Goal: Navigation & Orientation: Find specific page/section

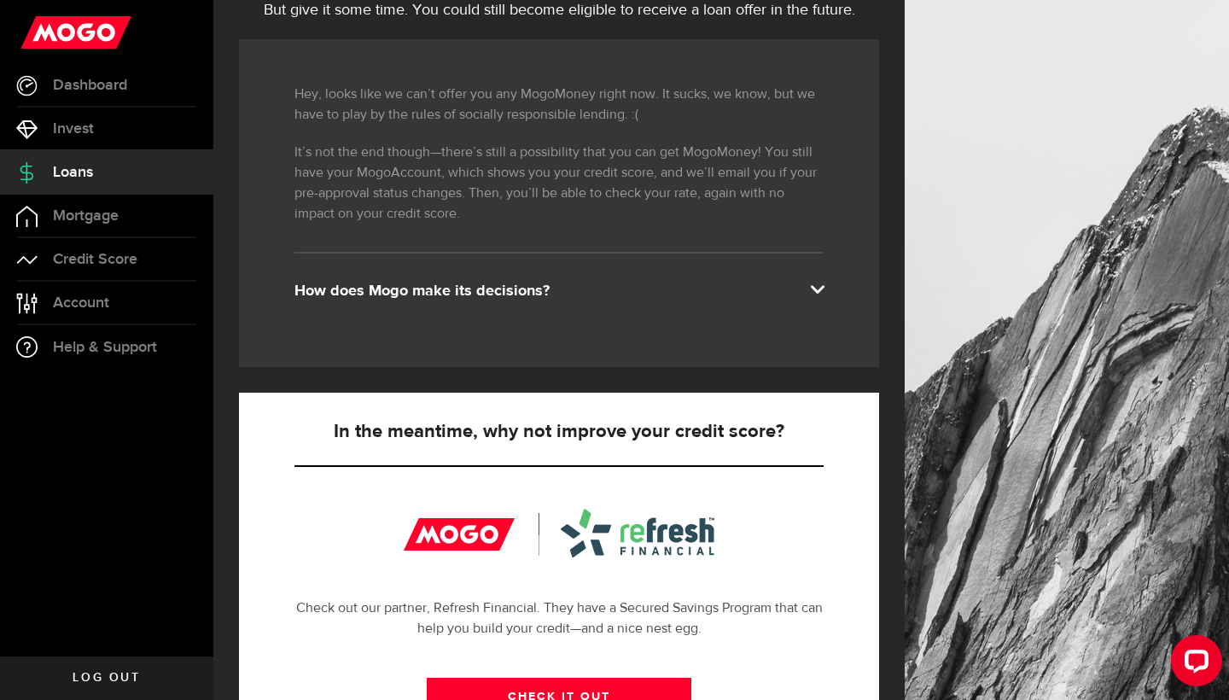
scroll to position [256, 0]
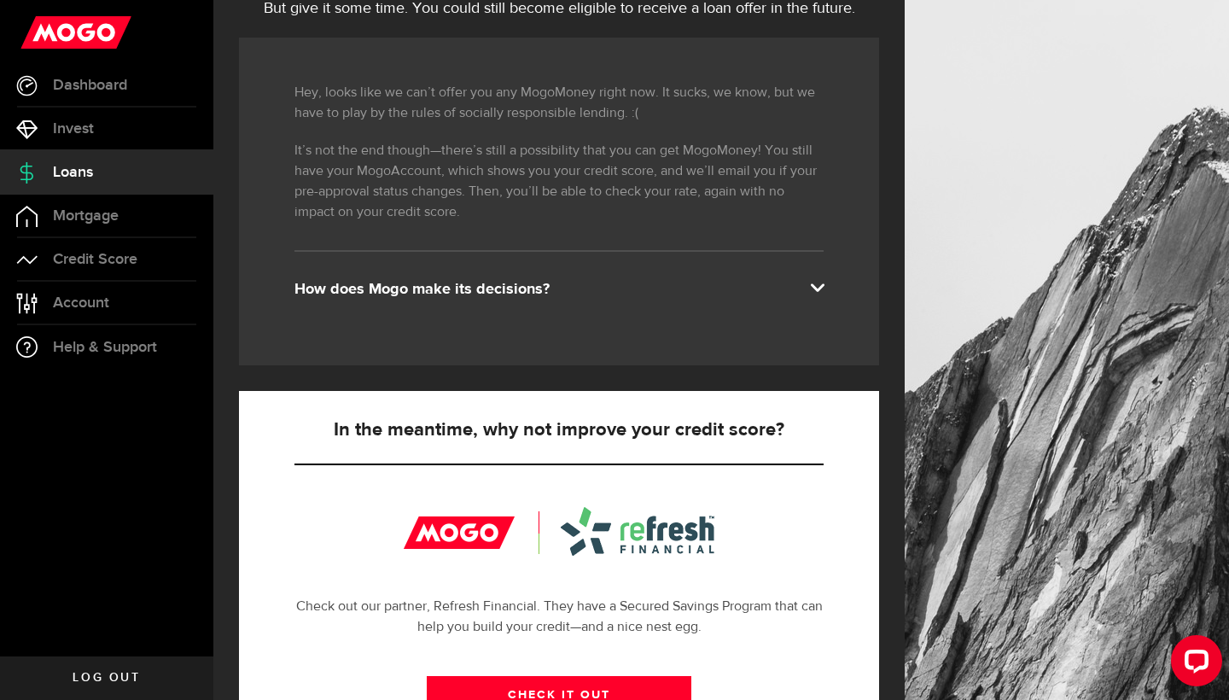
click at [515, 294] on div "How does Mogo make its decisions?" at bounding box center [558, 289] width 529 height 20
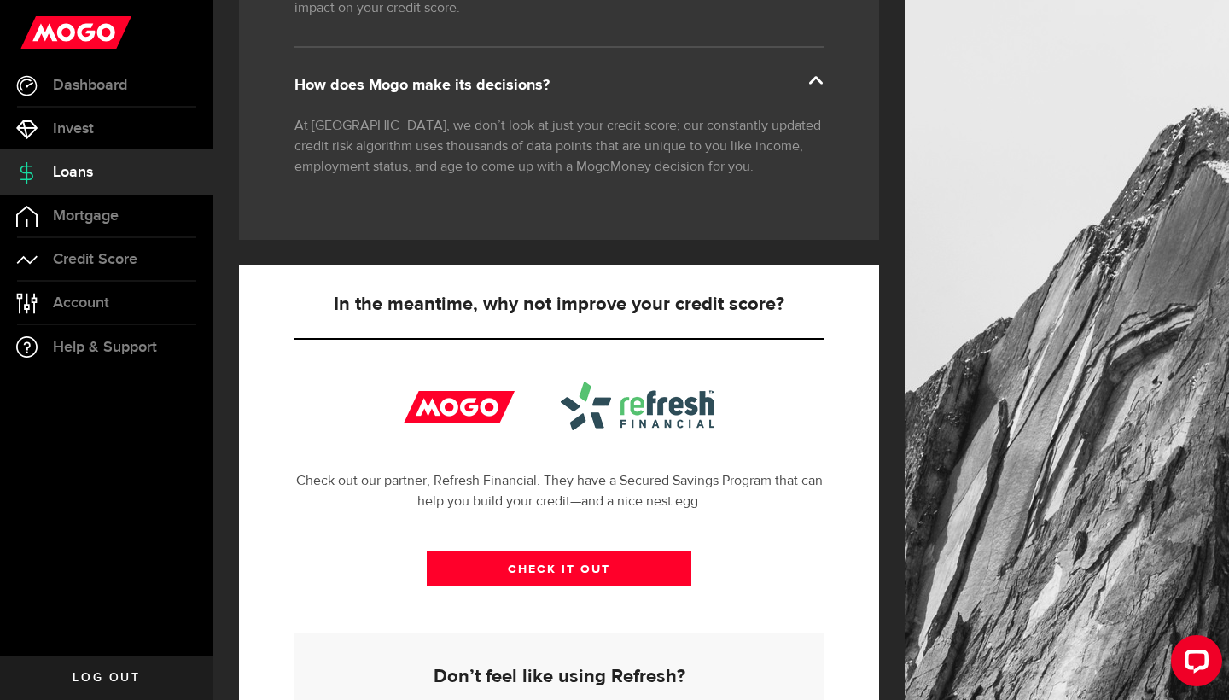
scroll to position [470, 0]
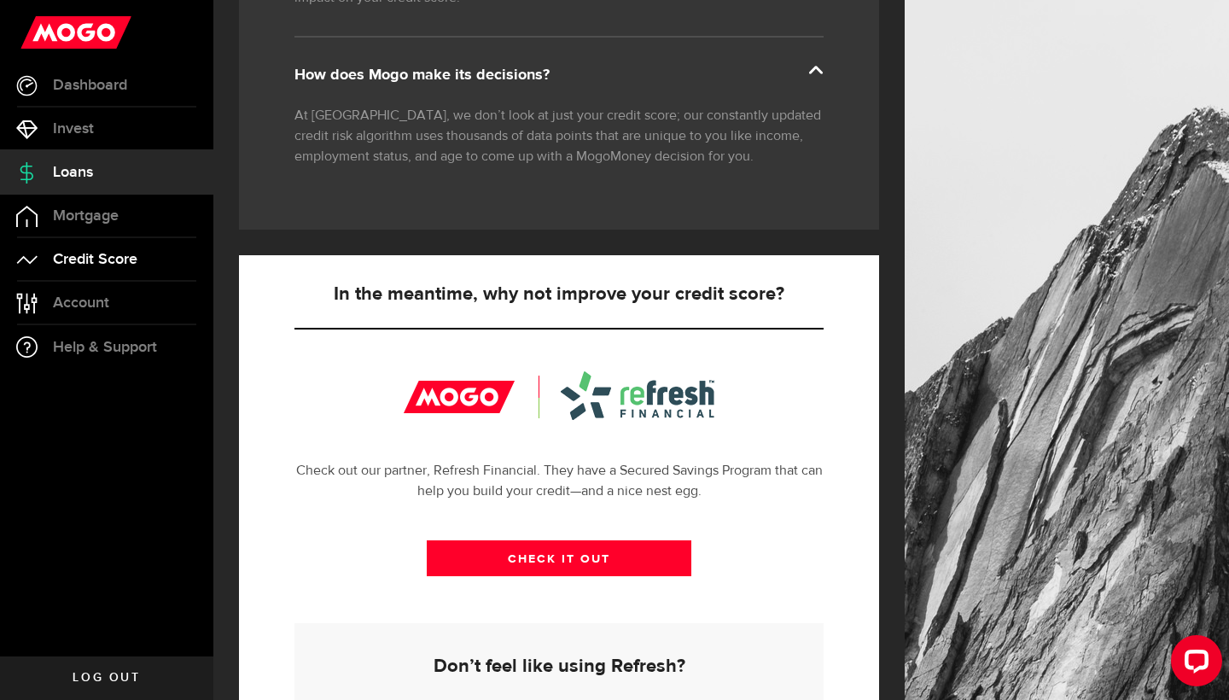
click at [37, 259] on icon at bounding box center [26, 259] width 21 height 21
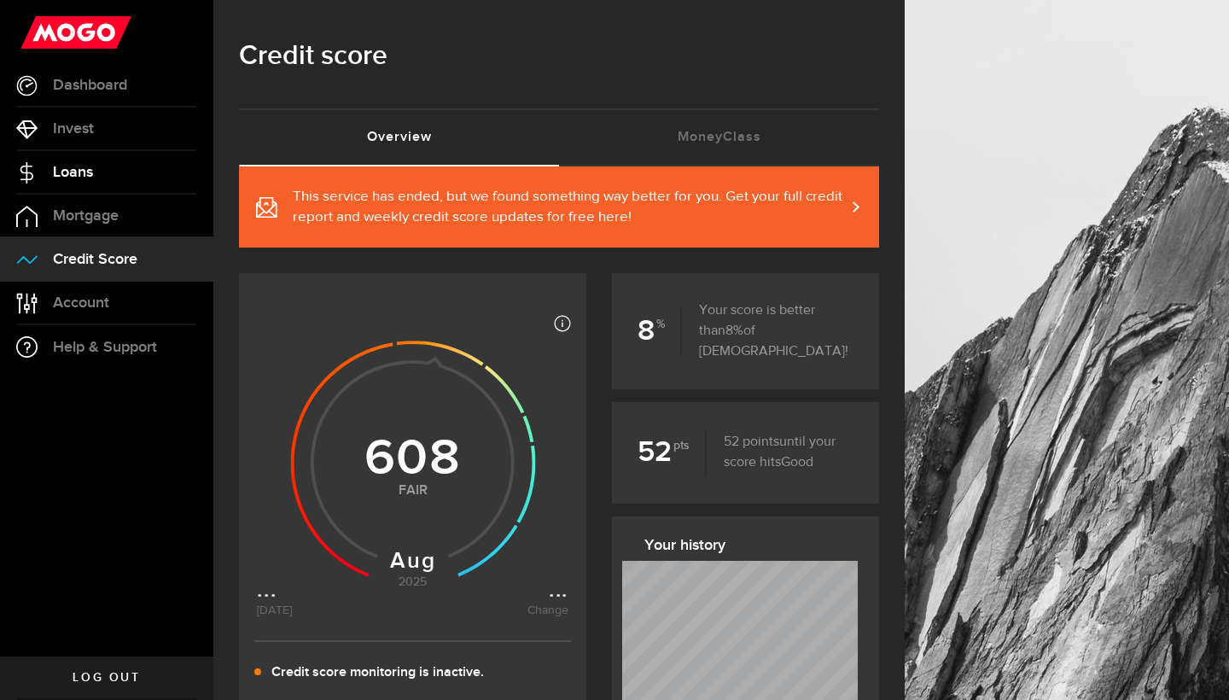
click at [125, 179] on link "Loans" at bounding box center [106, 172] width 213 height 43
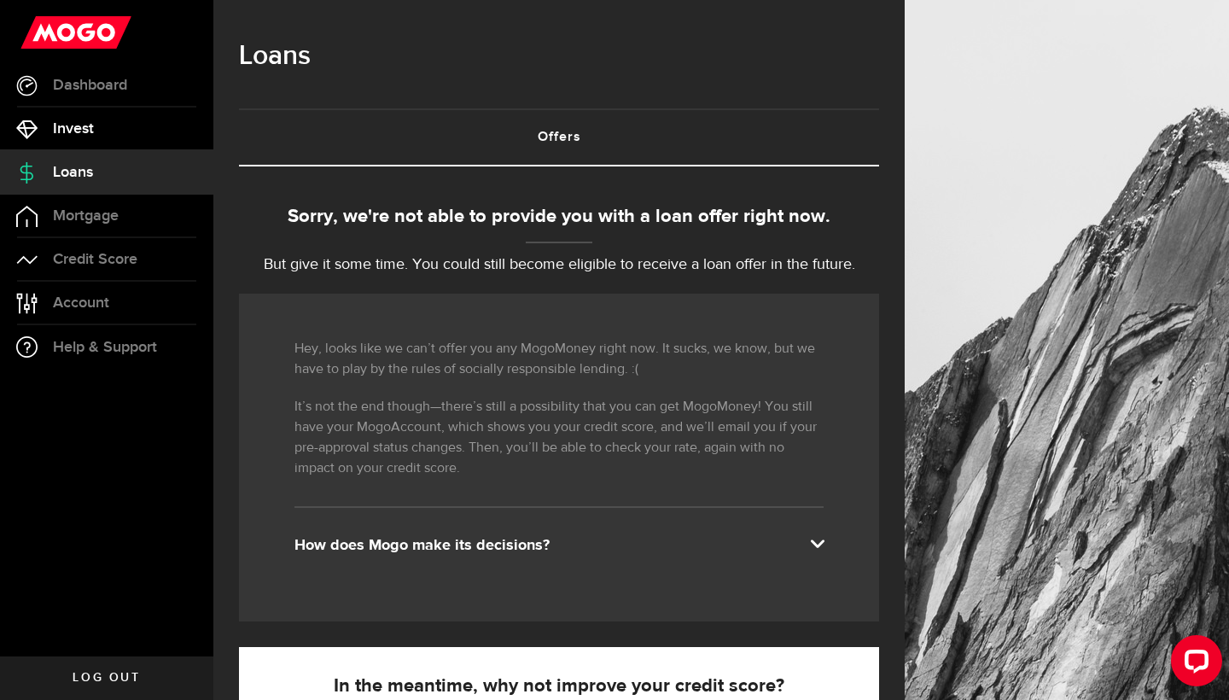
click at [148, 134] on link "Invest" at bounding box center [106, 129] width 213 height 43
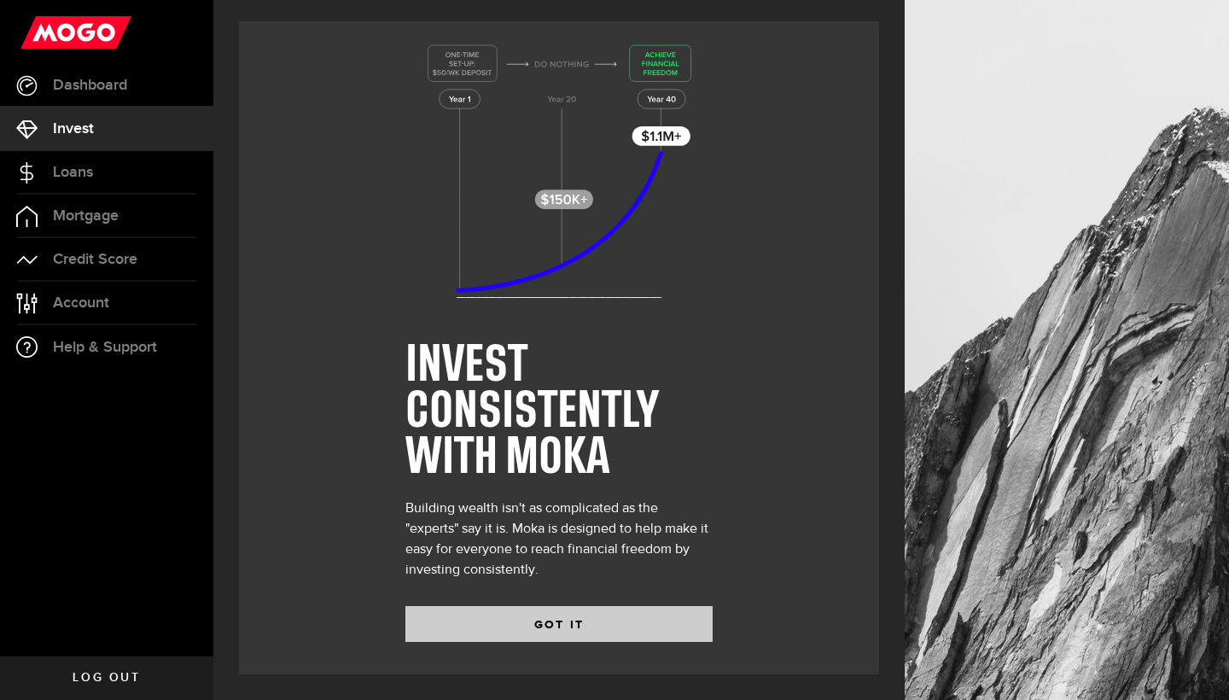
click at [533, 614] on button "GOT IT" at bounding box center [558, 624] width 307 height 36
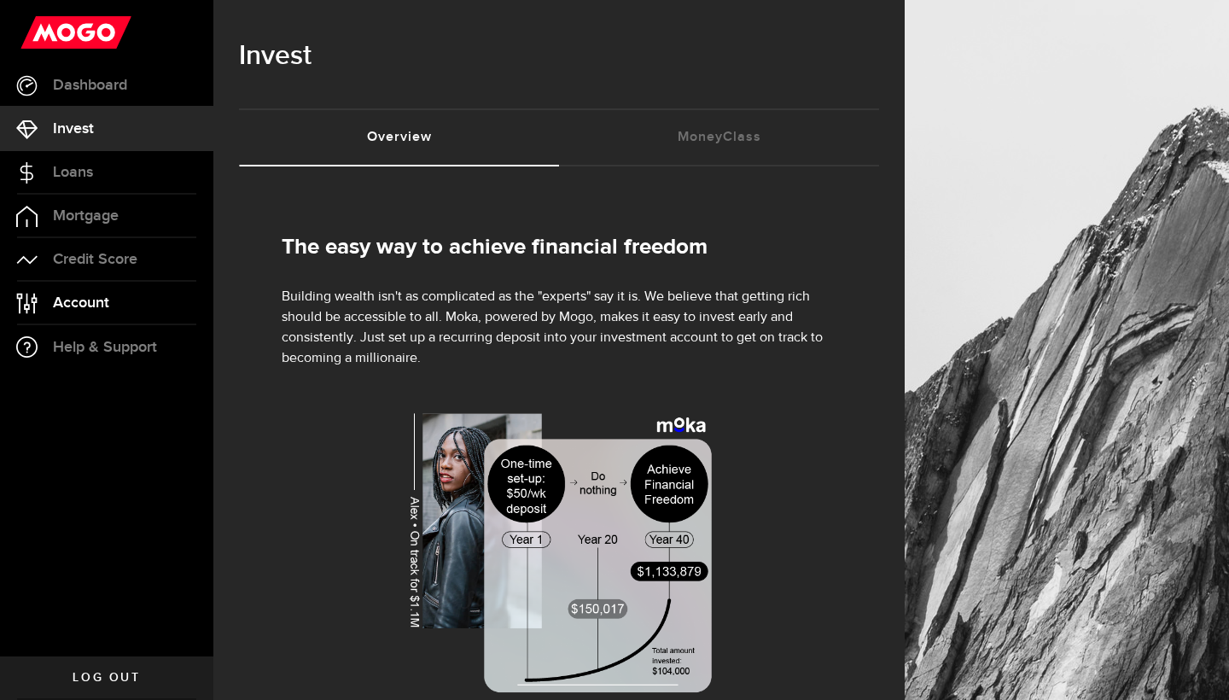
click at [100, 297] on span "Account" at bounding box center [81, 302] width 56 height 15
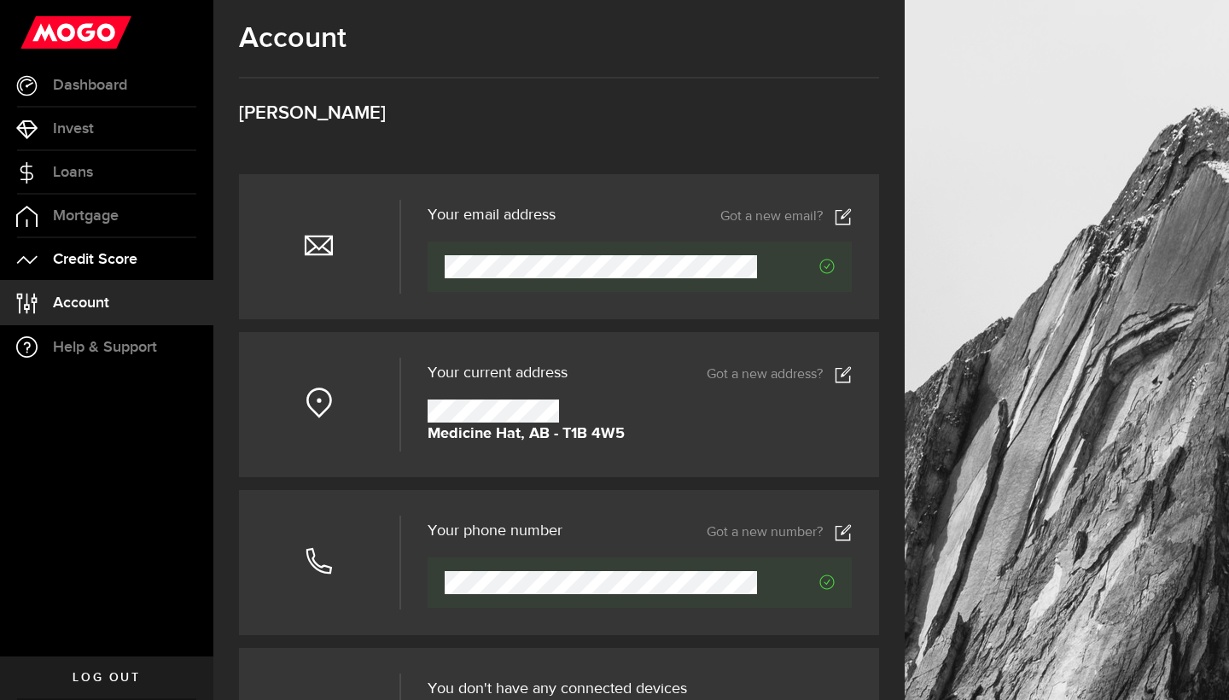
click at [119, 254] on span "Credit Score" at bounding box center [95, 259] width 84 height 15
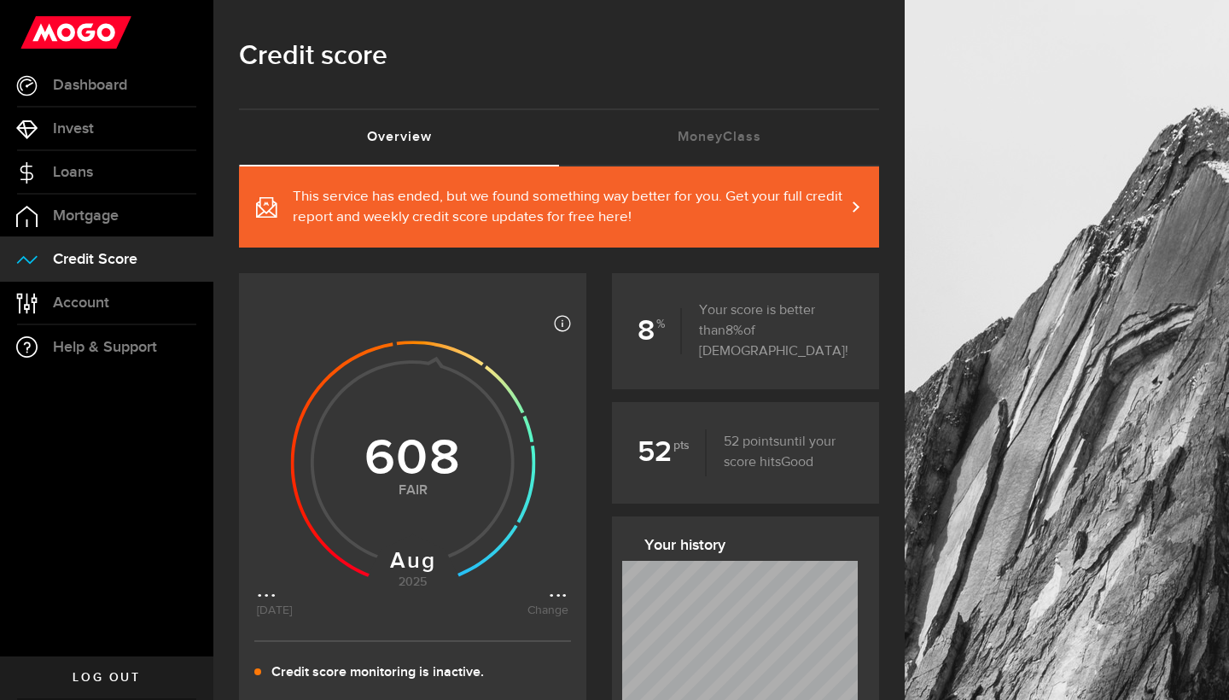
click at [524, 221] on span "This service has ended, but we found something way better for you. Get your ful…" at bounding box center [569, 207] width 552 height 41
